Goal: Transaction & Acquisition: Purchase product/service

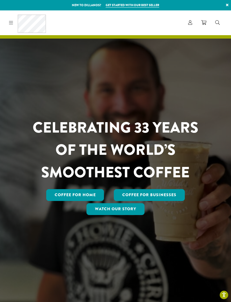
click at [191, 22] on icon at bounding box center [190, 22] width 4 height 4
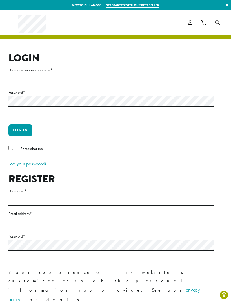
type input "**********"
click at [20, 130] on button "Log in" at bounding box center [20, 130] width 24 height 12
click at [26, 130] on button "Log in" at bounding box center [20, 130] width 24 height 12
click at [23, 129] on button "Log in" at bounding box center [20, 130] width 24 height 12
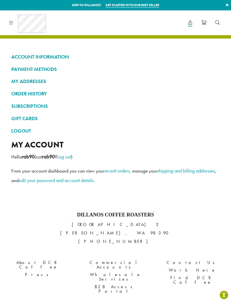
click at [41, 93] on link "ORDER HISTORY" at bounding box center [115, 94] width 208 height 10
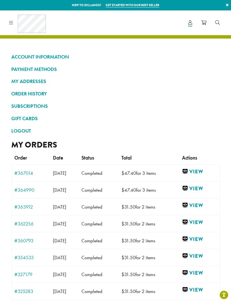
click at [45, 93] on link "ORDER HISTORY" at bounding box center [115, 94] width 208 height 10
click at [206, 169] on link "View" at bounding box center [199, 171] width 35 height 7
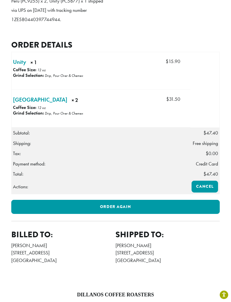
scroll to position [195, 0]
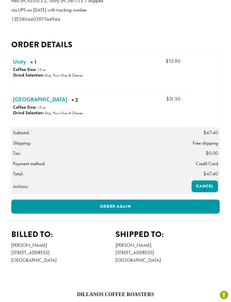
click at [119, 199] on link "Order again" at bounding box center [115, 206] width 208 height 14
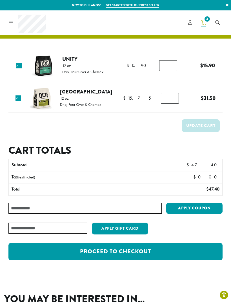
click at [13, 22] on icon at bounding box center [11, 22] width 4 height 4
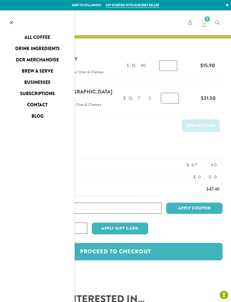
click at [45, 38] on link "All Coffee" at bounding box center [37, 37] width 75 height 9
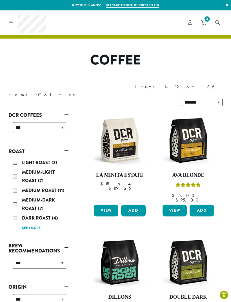
click at [36, 225] on link "See 1 more" at bounding box center [31, 228] width 19 height 6
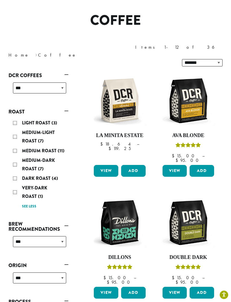
scroll to position [39, 0]
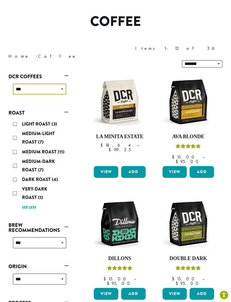
click at [65, 84] on select "**********" at bounding box center [39, 89] width 53 height 11
select select "**********"
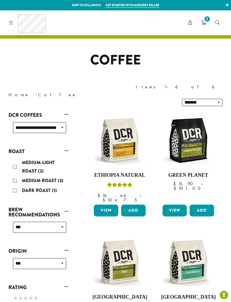
click at [207, 24] on link "3" at bounding box center [203, 22] width 14 height 9
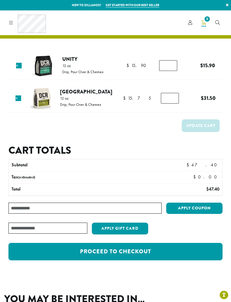
click at [154, 249] on link "Proceed to checkout" at bounding box center [115, 251] width 214 height 17
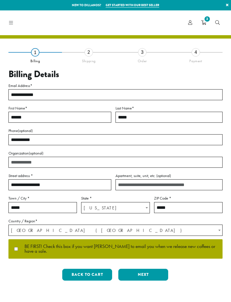
select select "**"
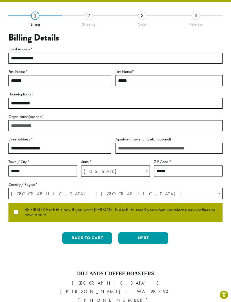
click at [155, 238] on button "Next" at bounding box center [143, 238] width 50 height 12
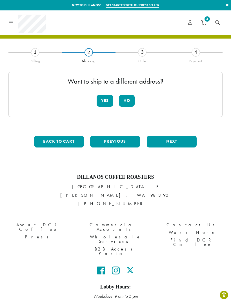
click at [129, 102] on button "No" at bounding box center [127, 101] width 16 height 12
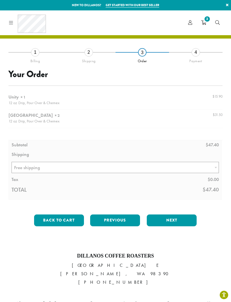
click at [177, 219] on button "Next" at bounding box center [171, 220] width 50 height 12
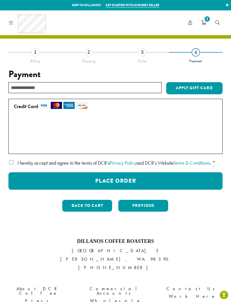
click at [131, 188] on button "Place Order" at bounding box center [115, 180] width 214 height 17
